Goal: Information Seeking & Learning: Learn about a topic

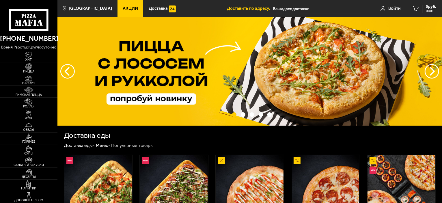
click at [118, 9] on link "Акции" at bounding box center [131, 8] width 26 height 17
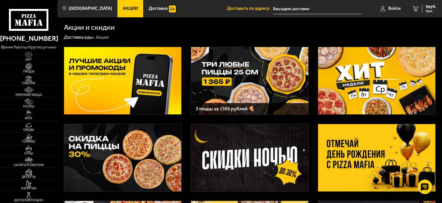
click at [352, 155] on img at bounding box center [376, 157] width 117 height 67
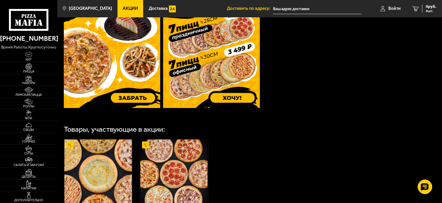
scroll to position [185, 0]
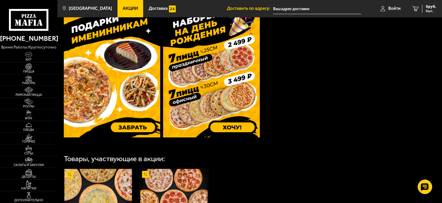
click at [91, 96] on img at bounding box center [112, 73] width 97 height 128
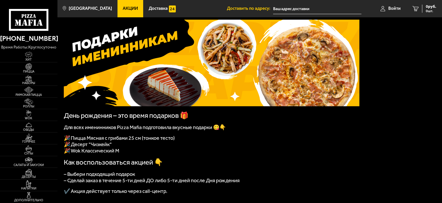
scroll to position [58, 0]
